Goal: Transaction & Acquisition: Purchase product/service

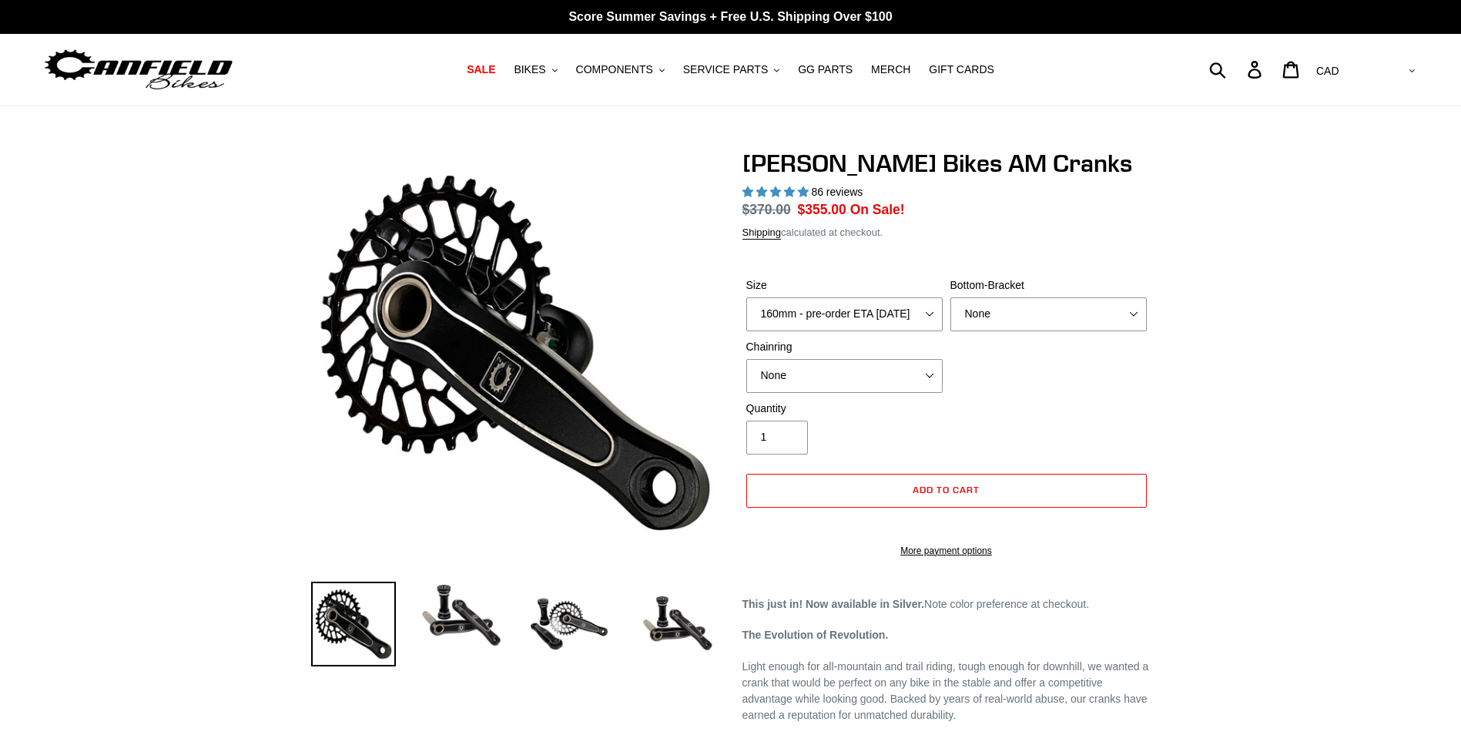
select select "highest-rating"
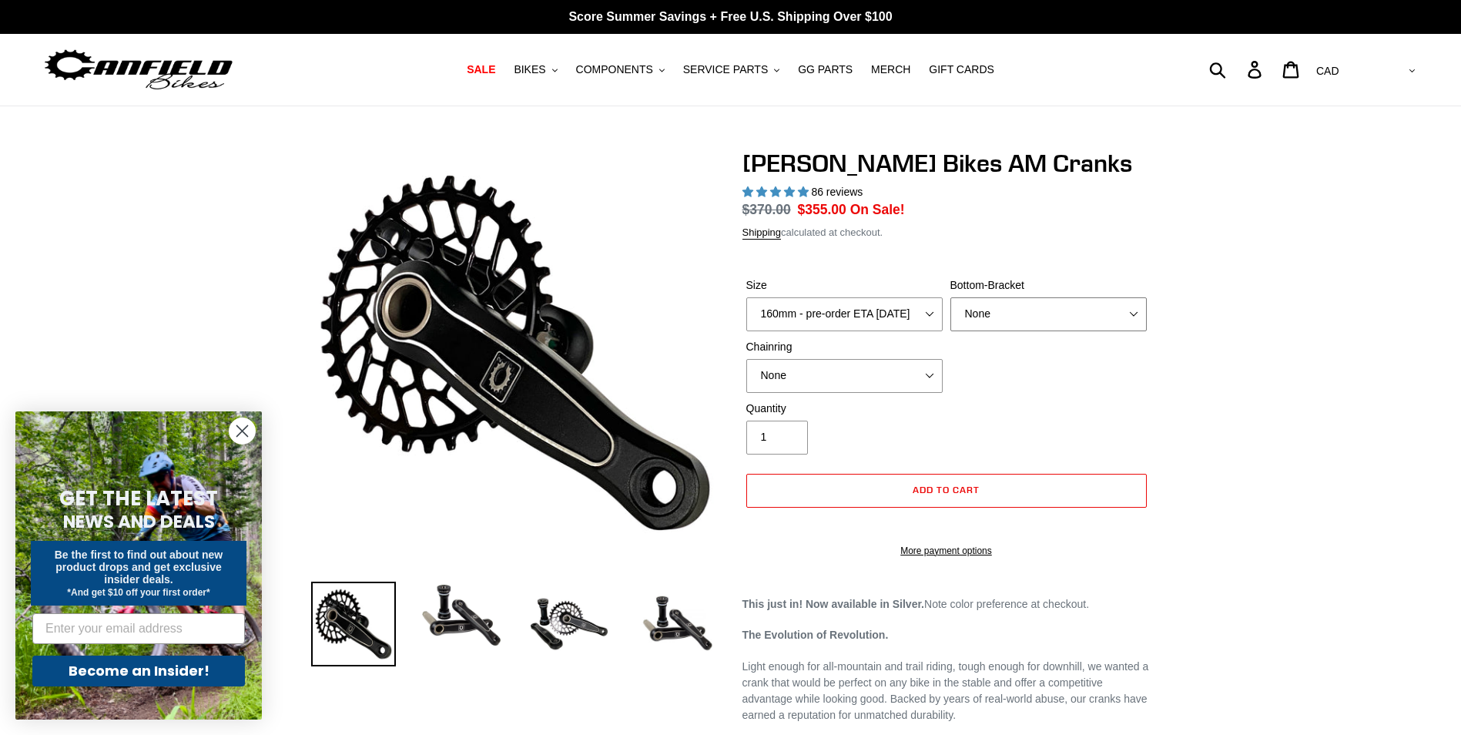
click at [1038, 313] on select "None BSA Threaded 68/73mm Press Fit PF92" at bounding box center [1049, 314] width 196 height 34
select select "BSA Threaded 68/73mm"
click at [951, 297] on select "None BSA Threaded 68/73mm Press Fit PF92" at bounding box center [1049, 314] width 196 height 34
click at [897, 368] on select "None 30t Round (Boost 148) 30t Oval (Boost 148) 32t Round (Boost 148) 32t Oval …" at bounding box center [844, 376] width 196 height 34
select select "30t Oval (Boost 148)"
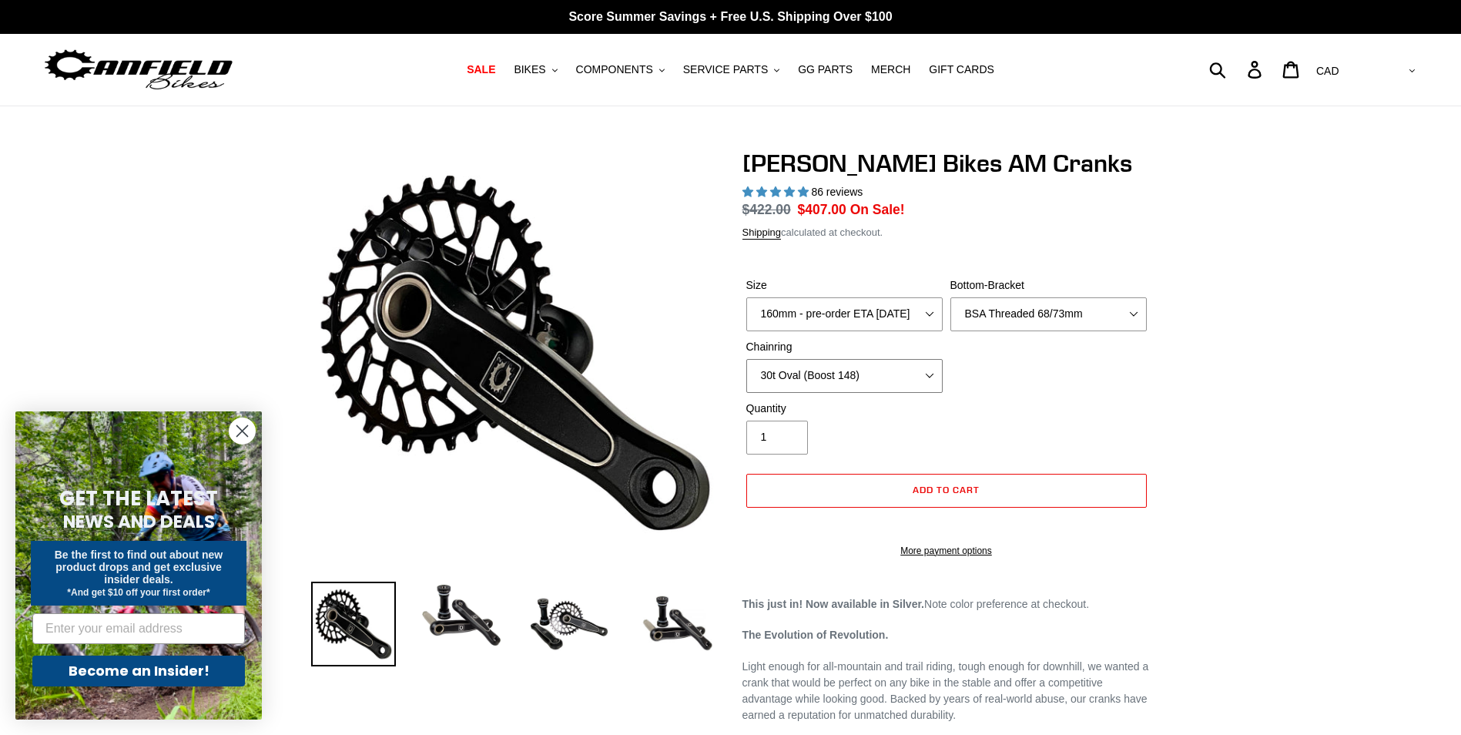
click at [746, 359] on select "None 30t Round (Boost 148) 30t Oval (Boost 148) 32t Round (Boost 148) 32t Oval …" at bounding box center [844, 376] width 196 height 34
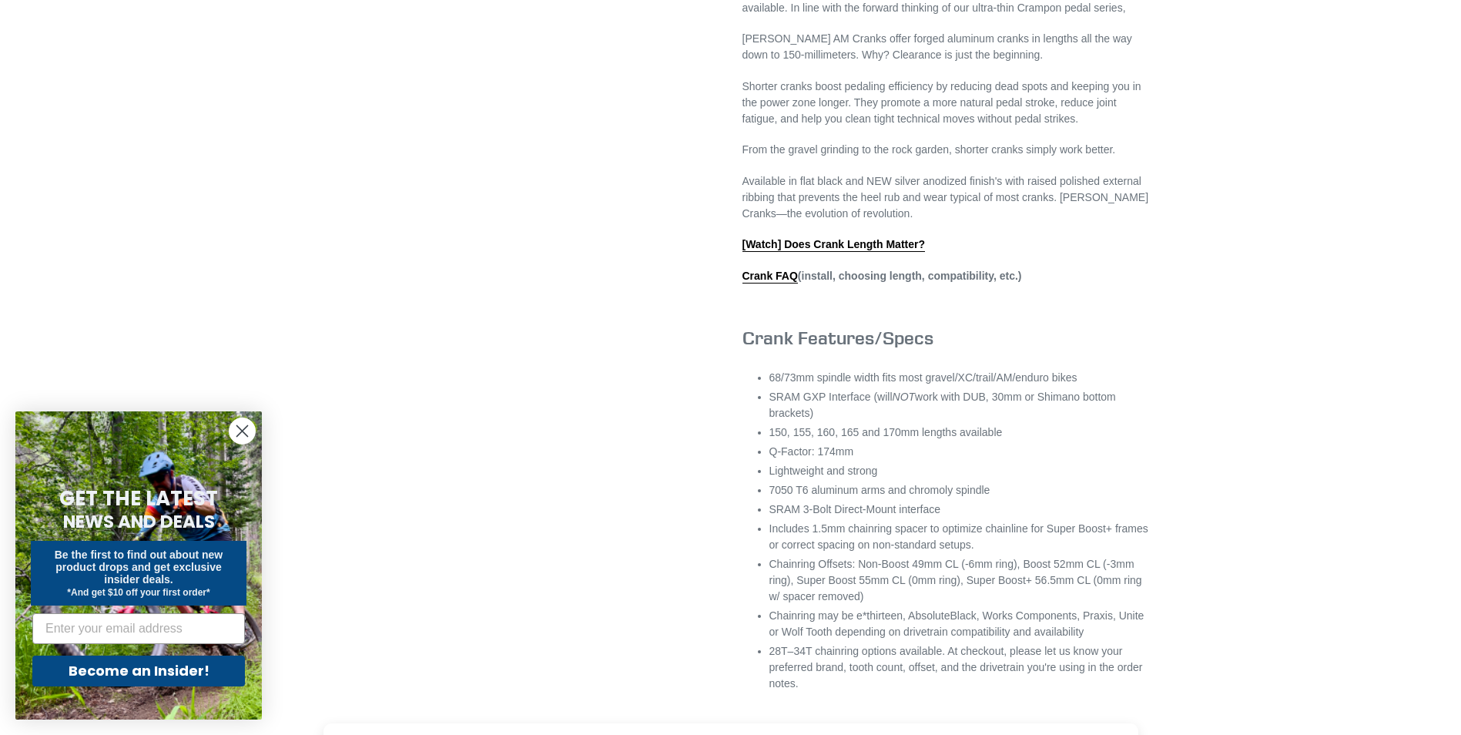
scroll to position [1078, 0]
